Goal: Book appointment/travel/reservation

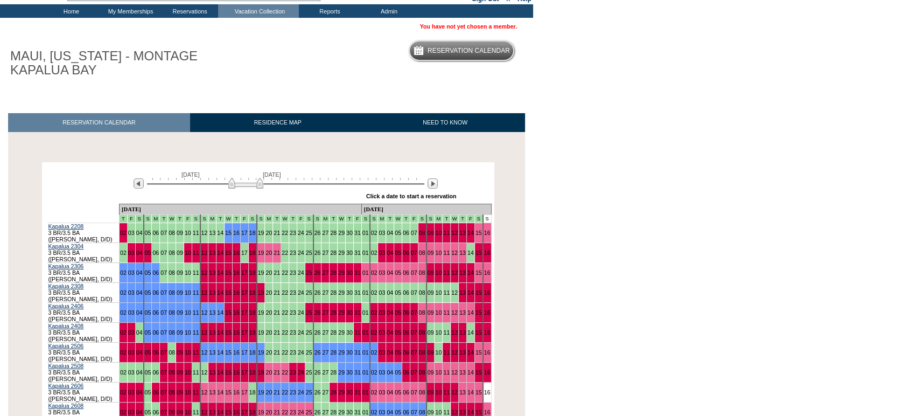
scroll to position [77, 0]
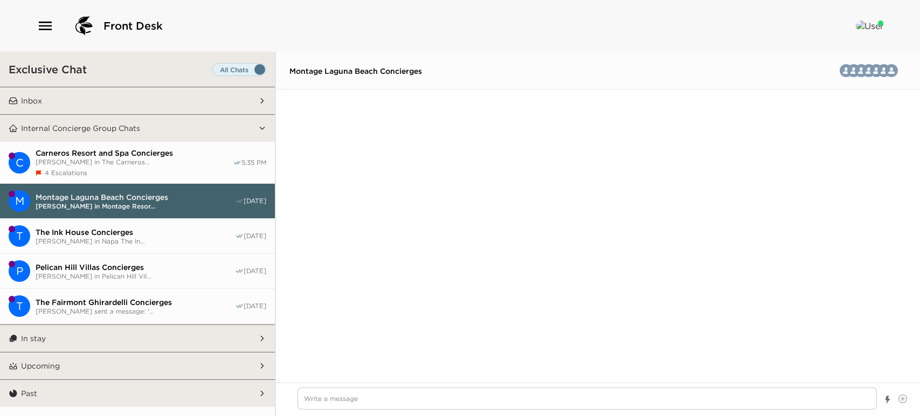
click at [138, 96] on button "Inbox" at bounding box center [138, 100] width 240 height 27
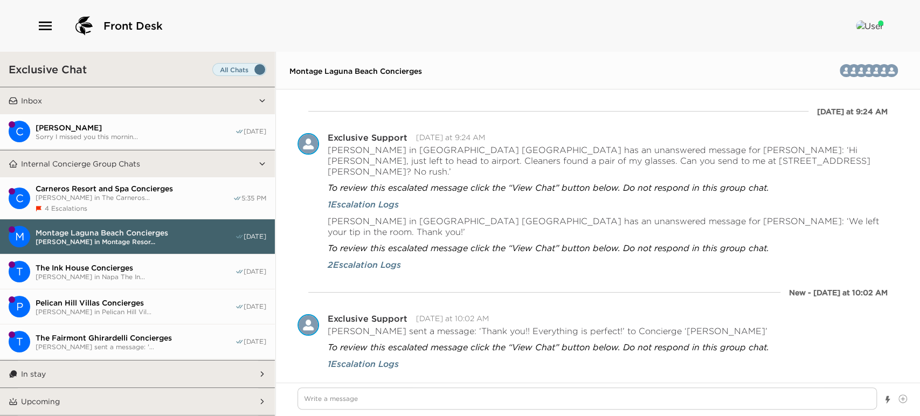
click at [158, 127] on span "[PERSON_NAME]" at bounding box center [135, 128] width 199 height 10
type textarea "x"
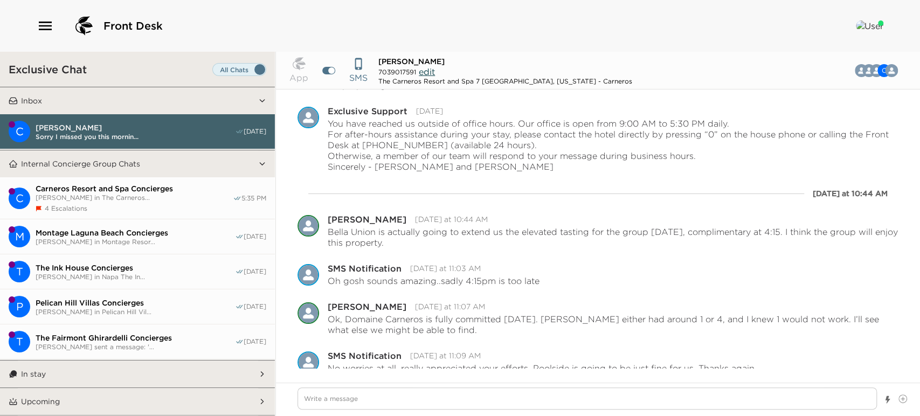
scroll to position [449, 0]
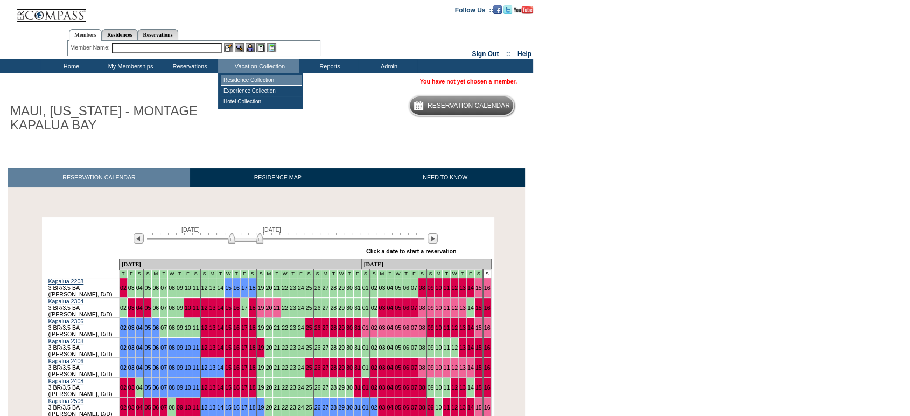
click at [247, 78] on td "Residence Collection" at bounding box center [261, 80] width 81 height 11
